Goal: Find specific page/section: Find specific page/section

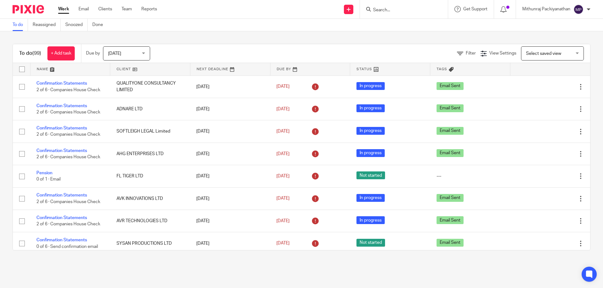
click at [388, 11] on input "Search" at bounding box center [400, 11] width 56 height 6
drag, startPoint x: 0, startPoint y: 0, endPoint x: 388, endPoint y: 11, distance: 387.7
click at [388, 11] on input "Search" at bounding box center [400, 11] width 56 height 6
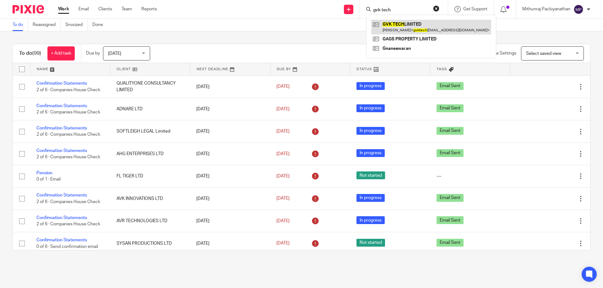
type input "gvk tech"
click at [392, 31] on link at bounding box center [431, 27] width 120 height 14
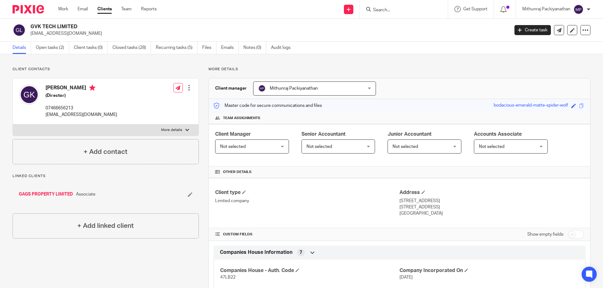
click at [421, 14] on div at bounding box center [404, 9] width 88 height 19
click at [421, 4] on div at bounding box center [404, 9] width 88 height 19
click at [416, 15] on div at bounding box center [404, 9] width 88 height 19
click at [410, 13] on div at bounding box center [404, 9] width 88 height 19
